Goal: Task Accomplishment & Management: Manage account settings

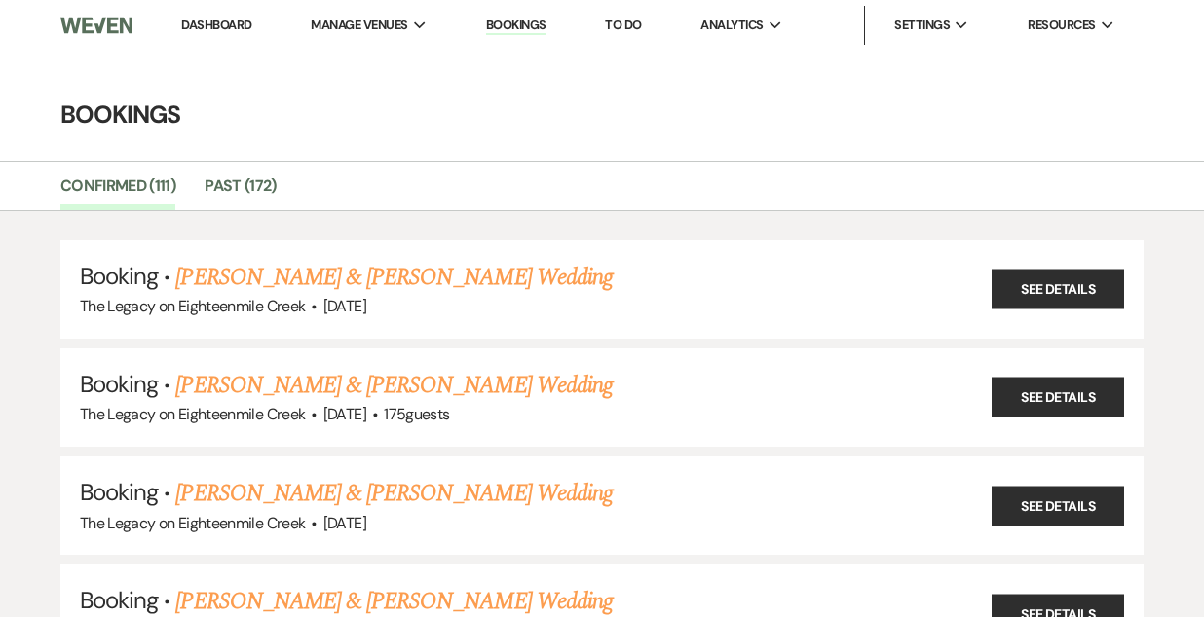
click at [421, 279] on link "[PERSON_NAME] & [PERSON_NAME] Wedding" at bounding box center [393, 277] width 436 height 35
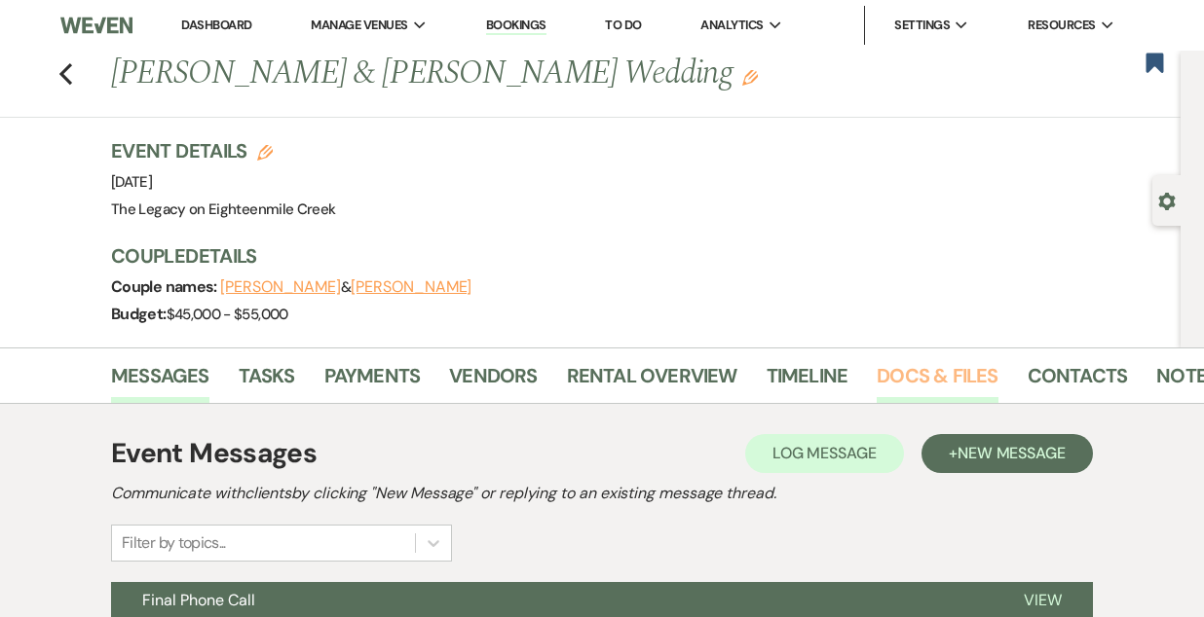
click at [910, 375] on link "Docs & Files" at bounding box center [936, 381] width 121 height 43
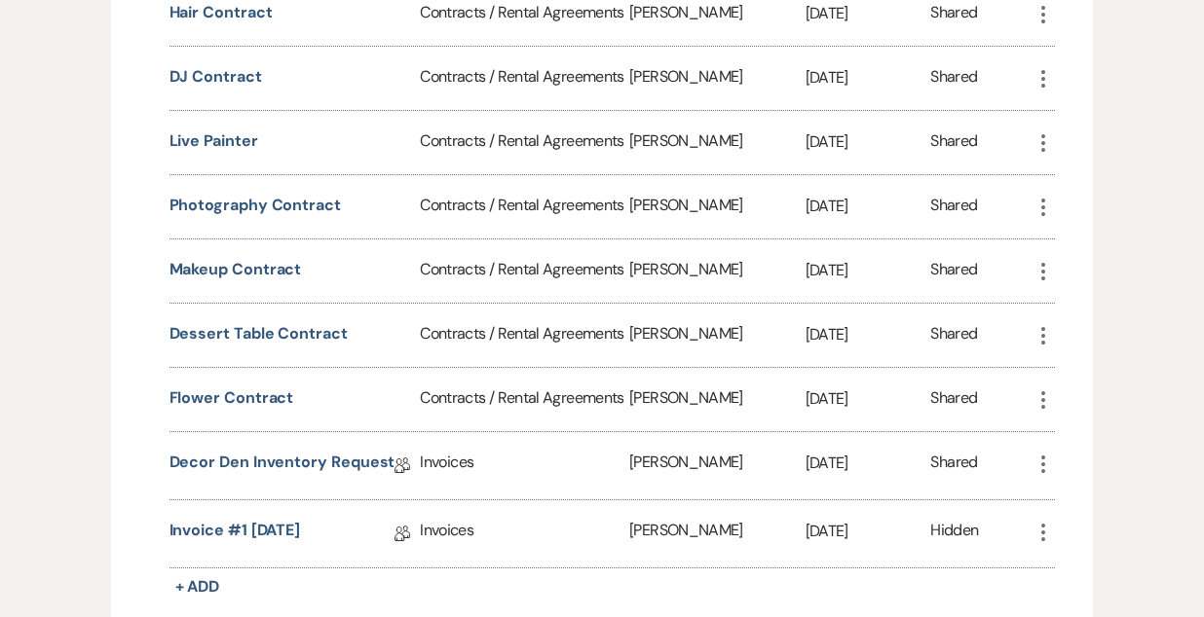
scroll to position [1135, 0]
click at [218, 398] on button "Flower Contract" at bounding box center [231, 397] width 125 height 23
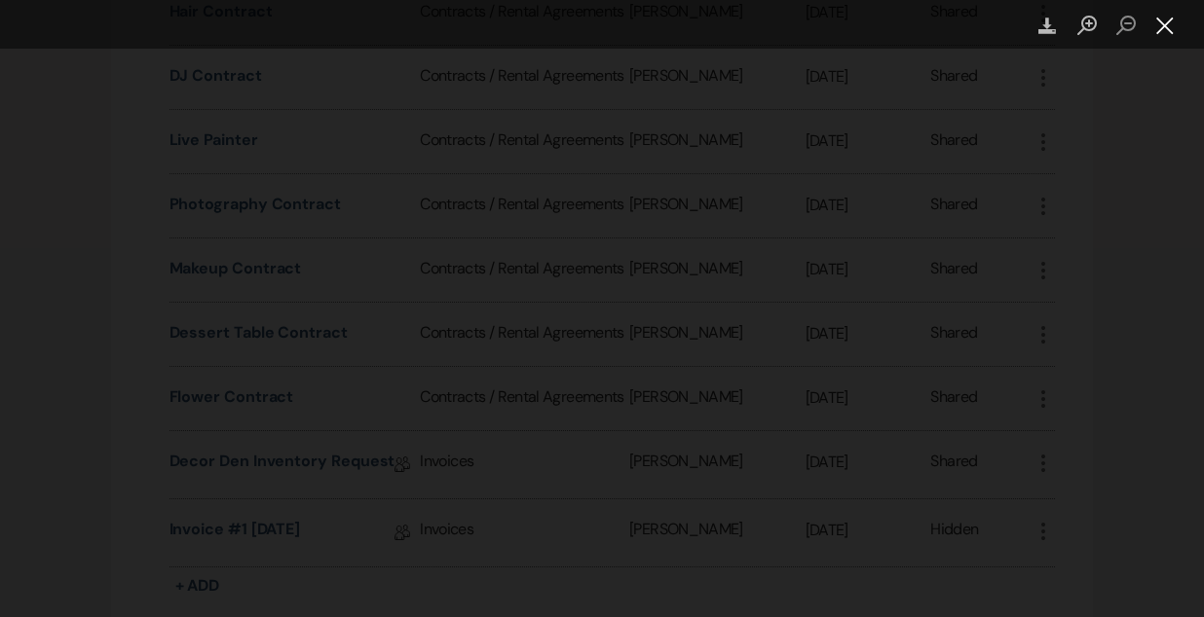
click at [1162, 29] on button "Close lightbox" at bounding box center [1164, 26] width 39 height 34
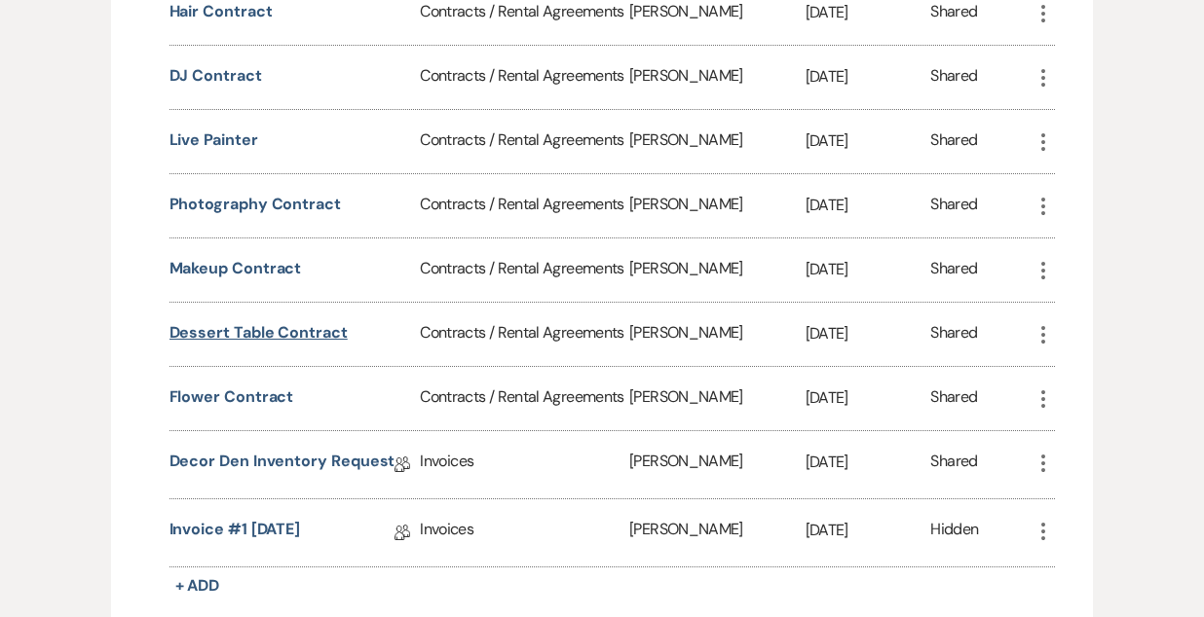
click at [244, 328] on button "Dessert Table Contract" at bounding box center [258, 332] width 178 height 23
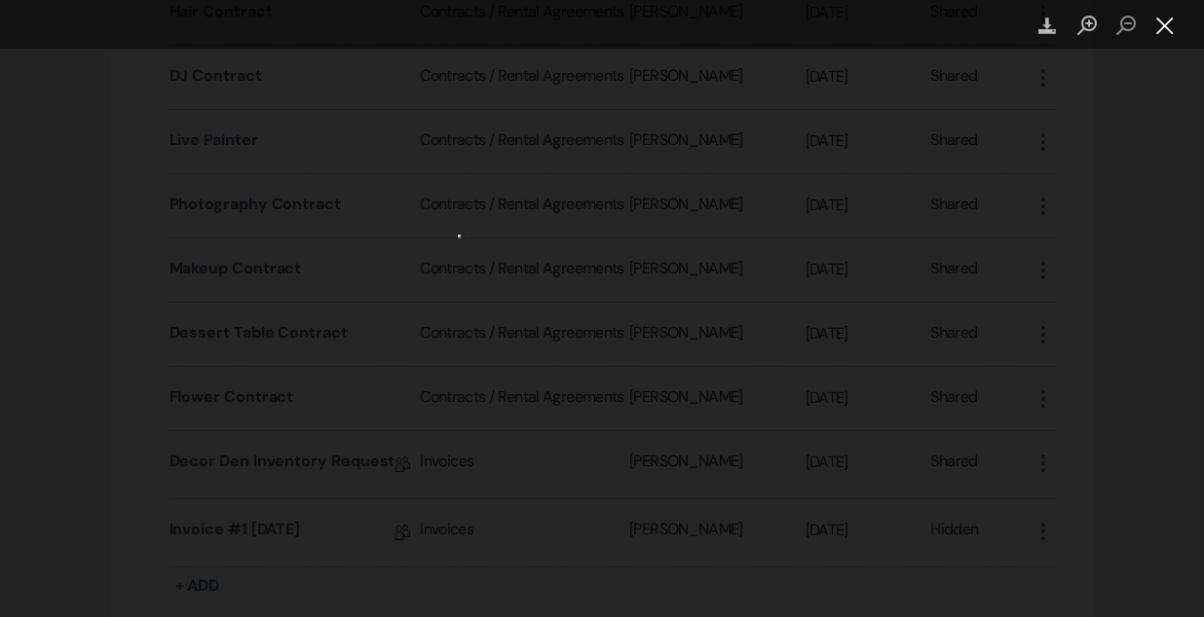
click at [1167, 32] on button "Close lightbox" at bounding box center [1164, 26] width 39 height 34
